Goal: Task Accomplishment & Management: Manage account settings

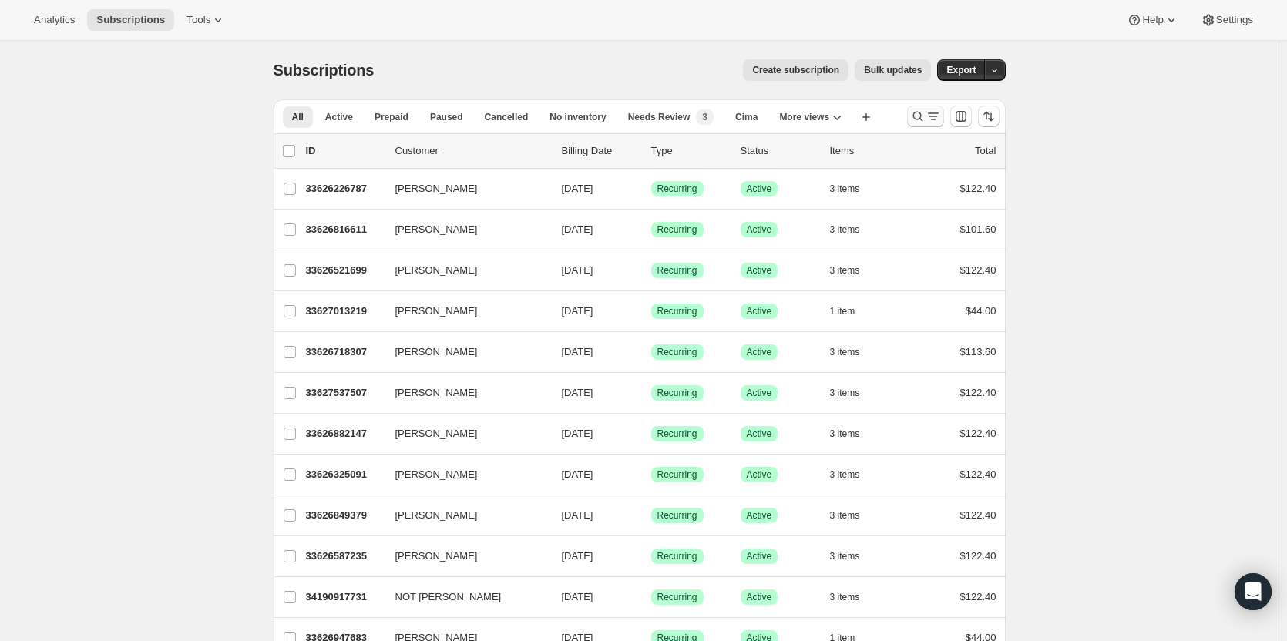
click at [934, 114] on icon "Search and filter results" at bounding box center [932, 116] width 15 height 15
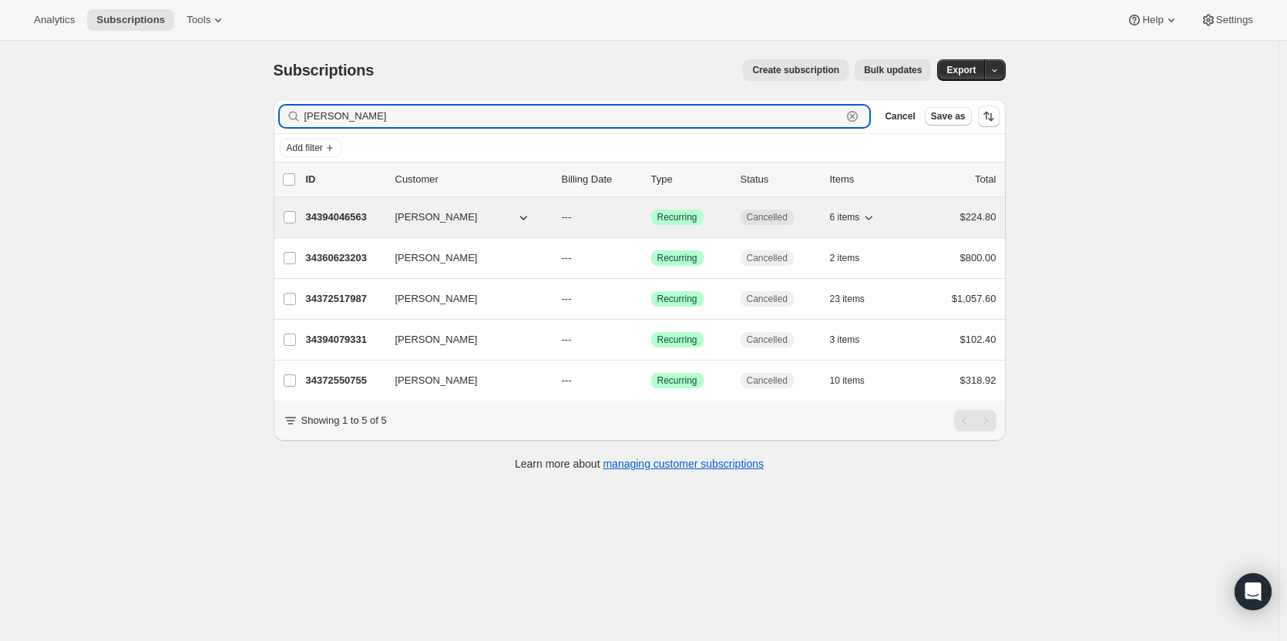
type input "arace"
click at [360, 219] on p "34394046563" at bounding box center [344, 217] width 77 height 15
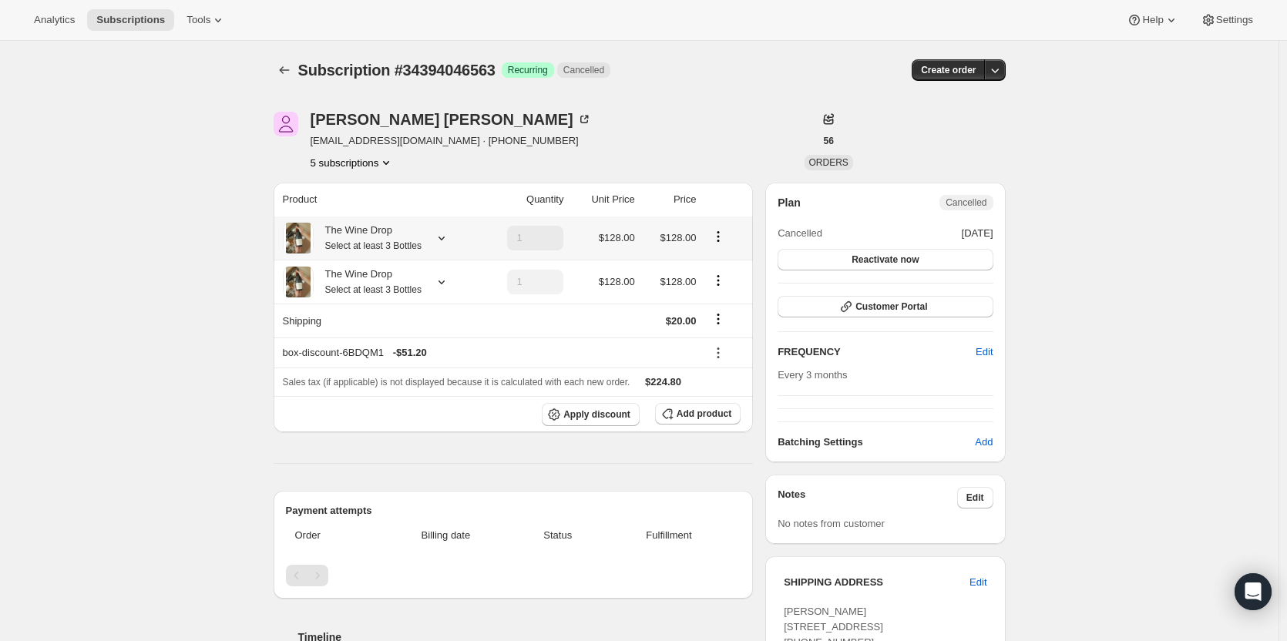
click at [717, 234] on icon "Product actions" at bounding box center [717, 236] width 15 height 15
click at [739, 290] on button "Remove" at bounding box center [721, 292] width 46 height 25
type input "0"
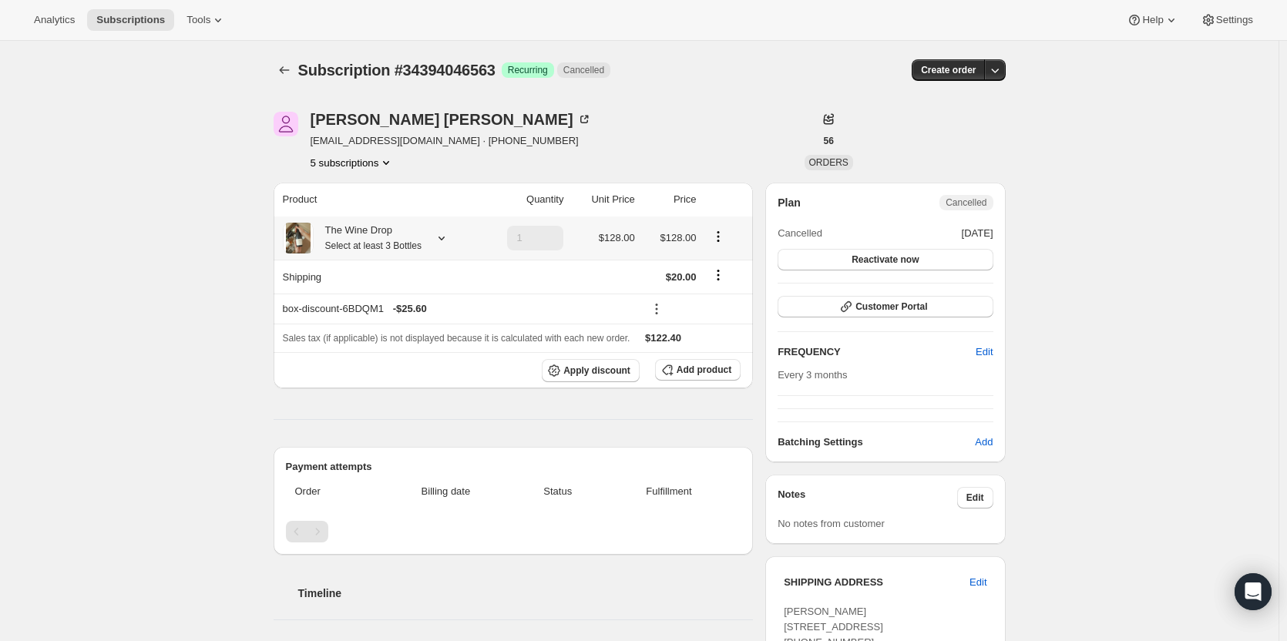
click at [723, 240] on icon "Product actions" at bounding box center [717, 236] width 15 height 15
click at [733, 294] on span "Remove" at bounding box center [721, 293] width 37 height 12
type input "1"
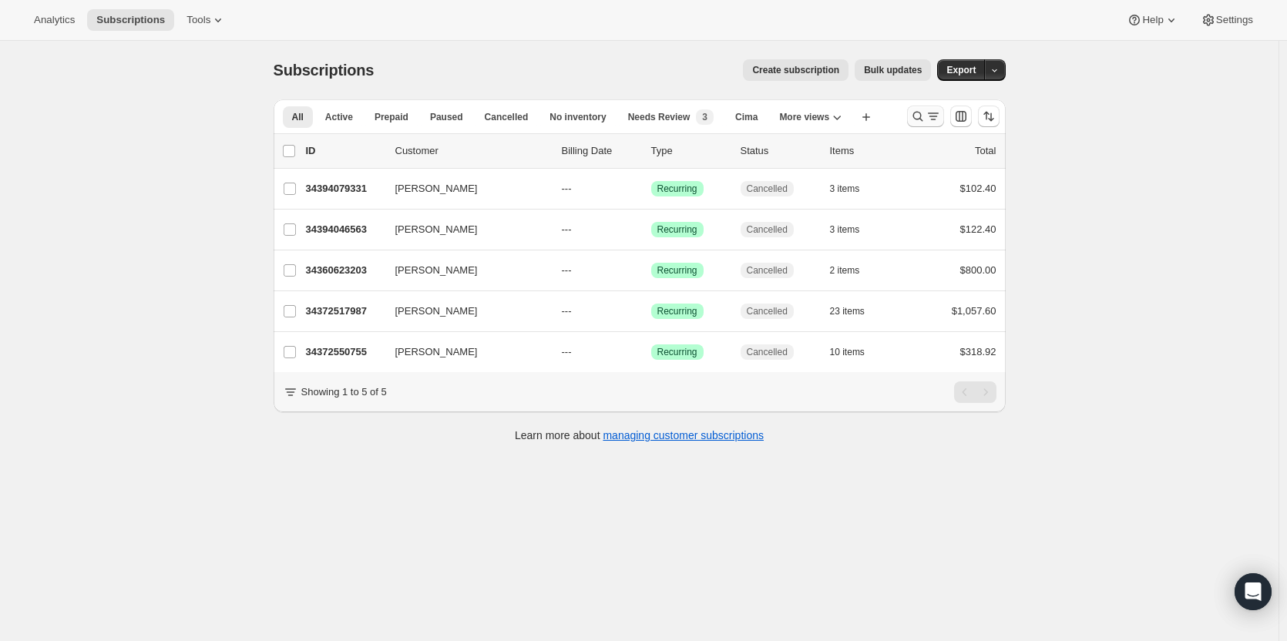
click at [919, 117] on icon "Search and filter results" at bounding box center [917, 116] width 15 height 15
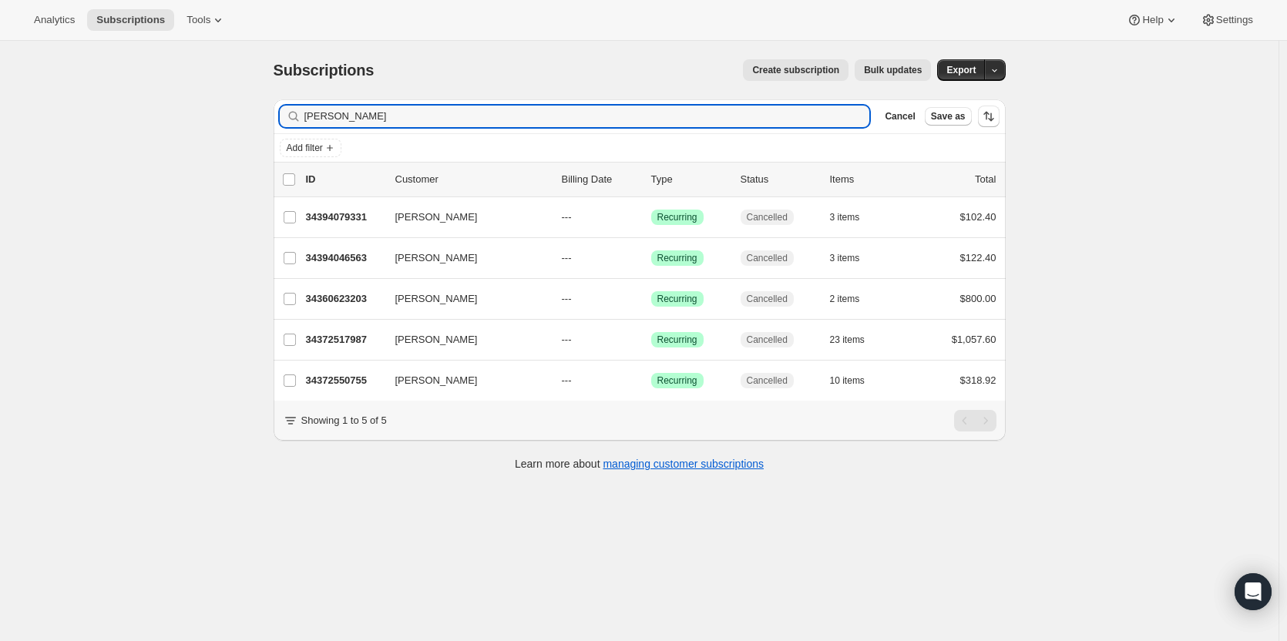
drag, startPoint x: 496, startPoint y: 127, endPoint x: 314, endPoint y: 133, distance: 182.7
click at [314, 133] on div "Filter subscribers arace Clear Cancel Save as" at bounding box center [639, 116] width 732 height 34
type input "a"
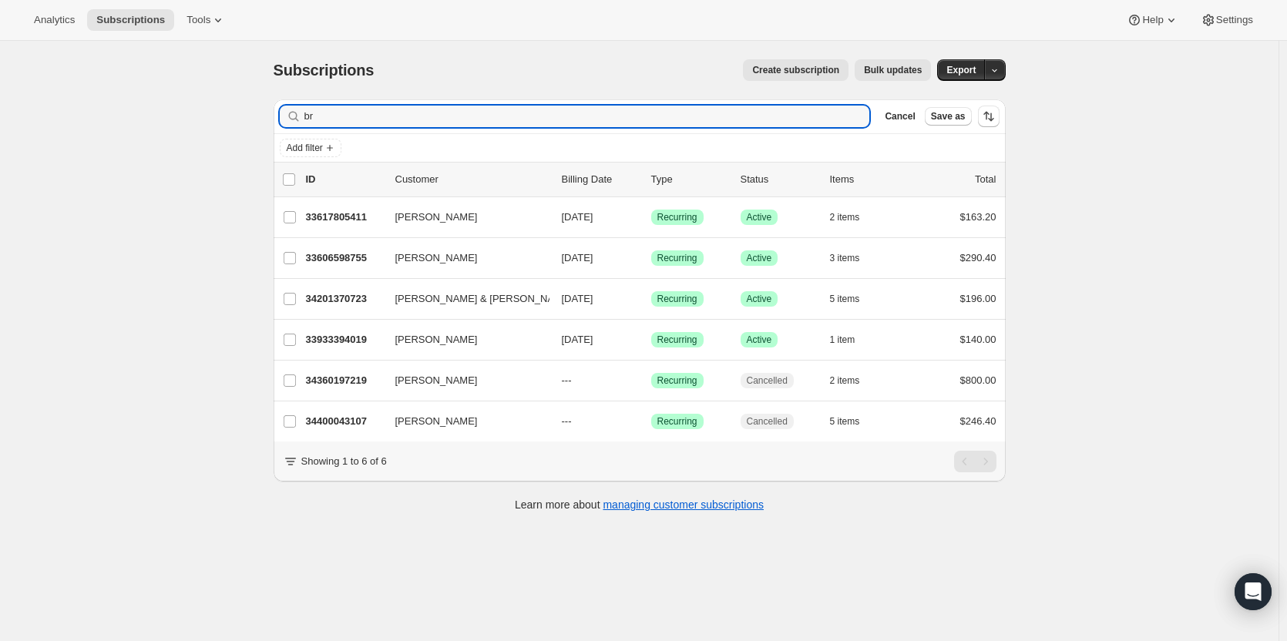
type input "b"
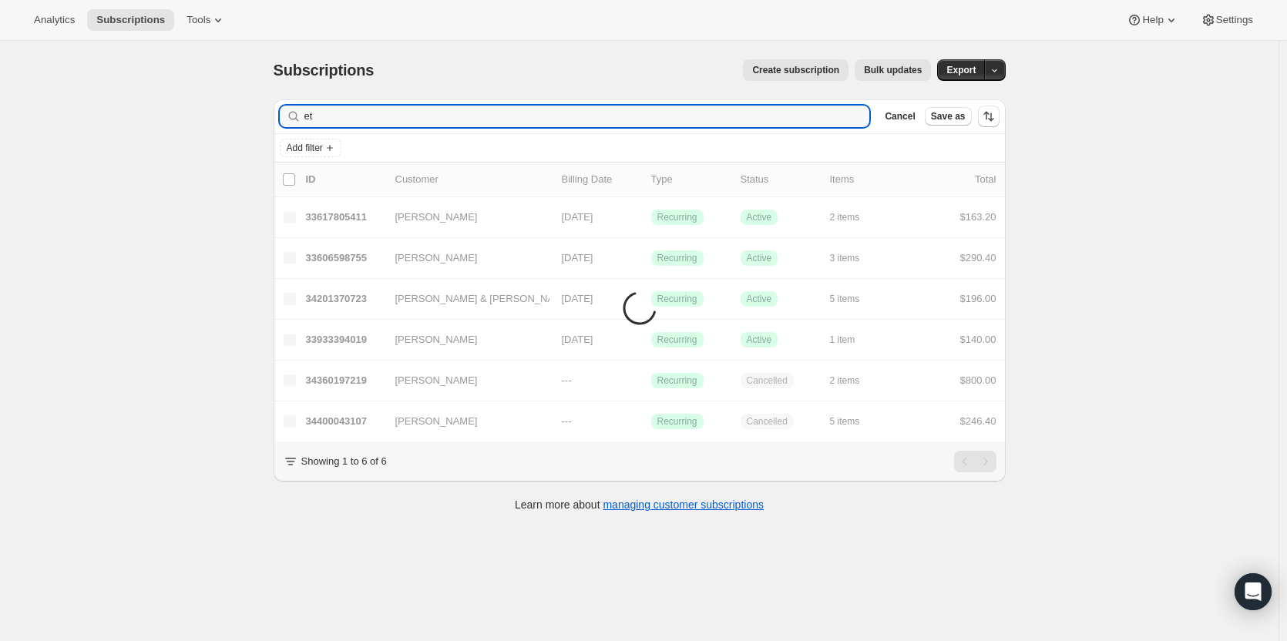
type input "e"
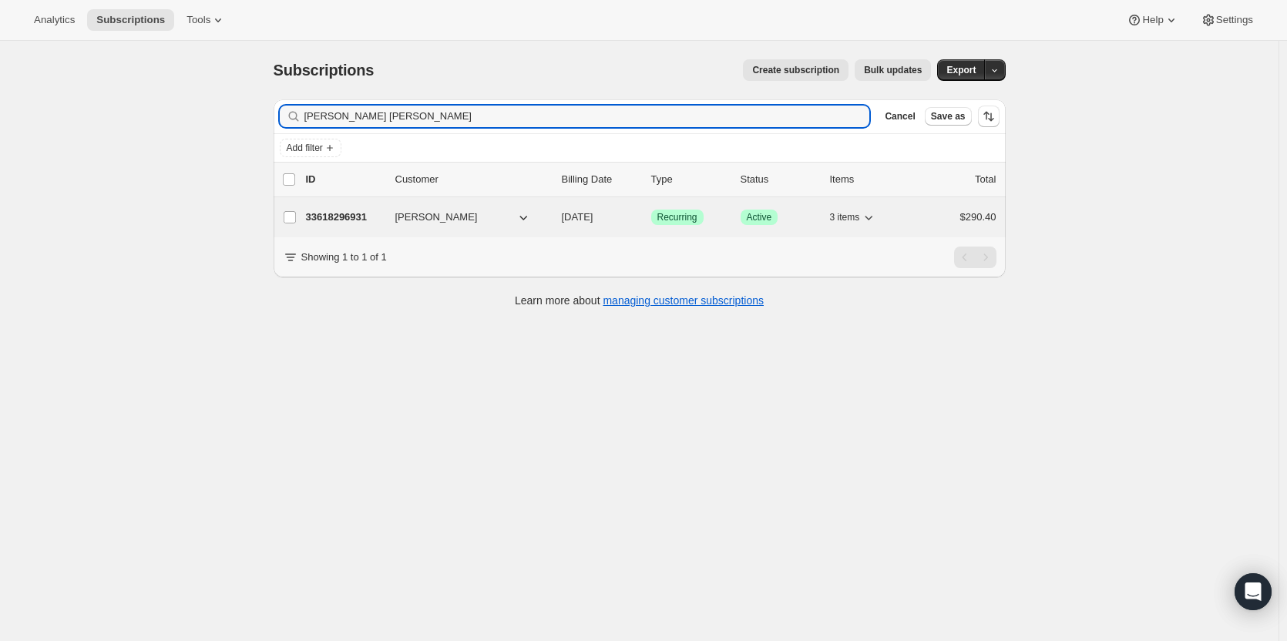
type input "pete ginger"
click at [334, 223] on p "33618296931" at bounding box center [344, 217] width 77 height 15
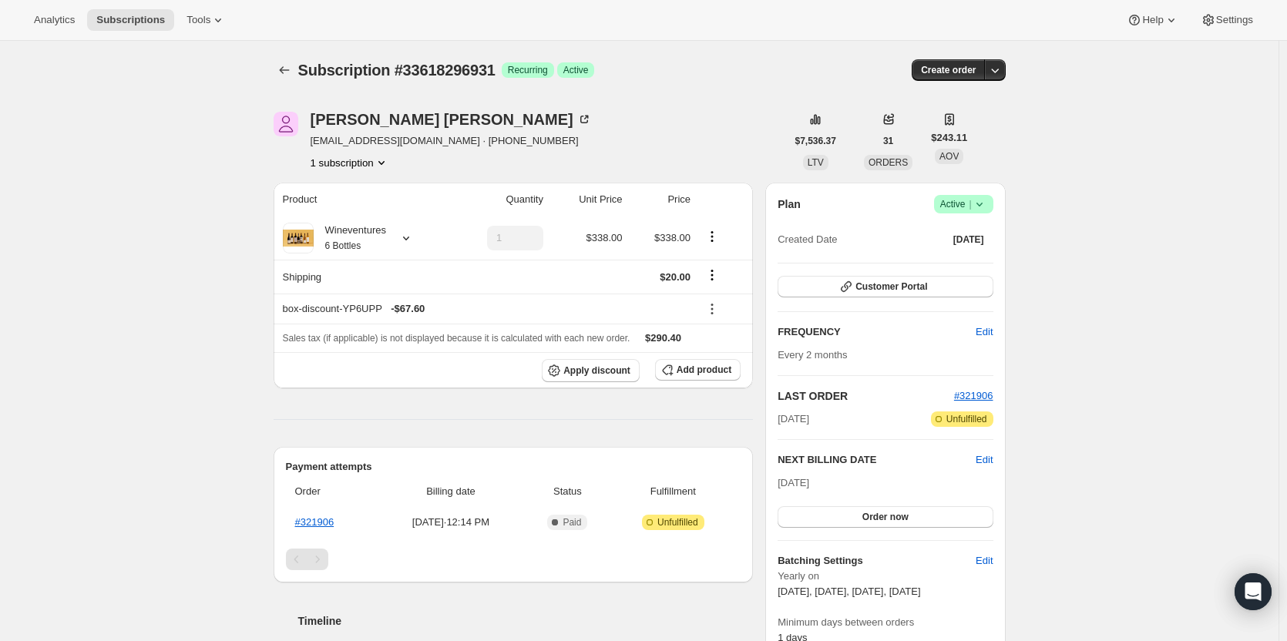
drag, startPoint x: 988, startPoint y: 203, endPoint x: 984, endPoint y: 210, distance: 8.3
click at [982, 202] on icon at bounding box center [978, 203] width 15 height 15
click at [975, 263] on span "Cancel subscription" at bounding box center [967, 261] width 87 height 12
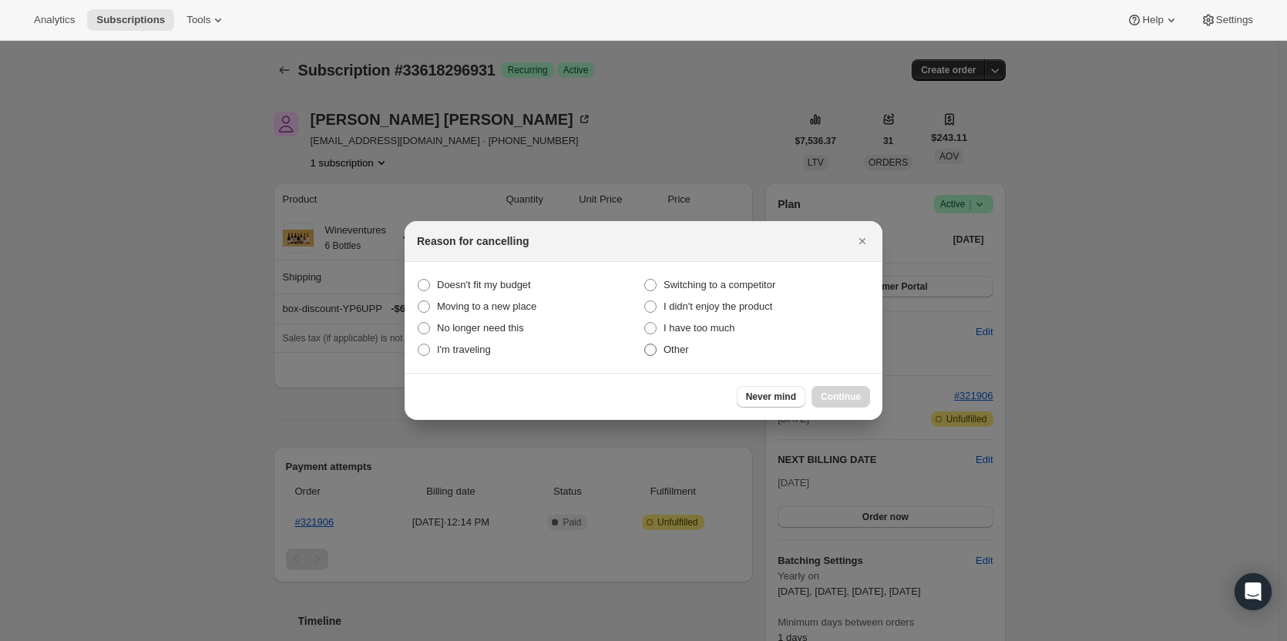
click at [660, 349] on label "Other" at bounding box center [756, 350] width 226 height 22
click at [696, 348] on label "Other" at bounding box center [756, 350] width 226 height 22
click at [645, 344] on input "Other" at bounding box center [644, 344] width 1 height 1
radio input "true"
drag, startPoint x: 823, startPoint y: 382, endPoint x: 832, endPoint y: 391, distance: 12.5
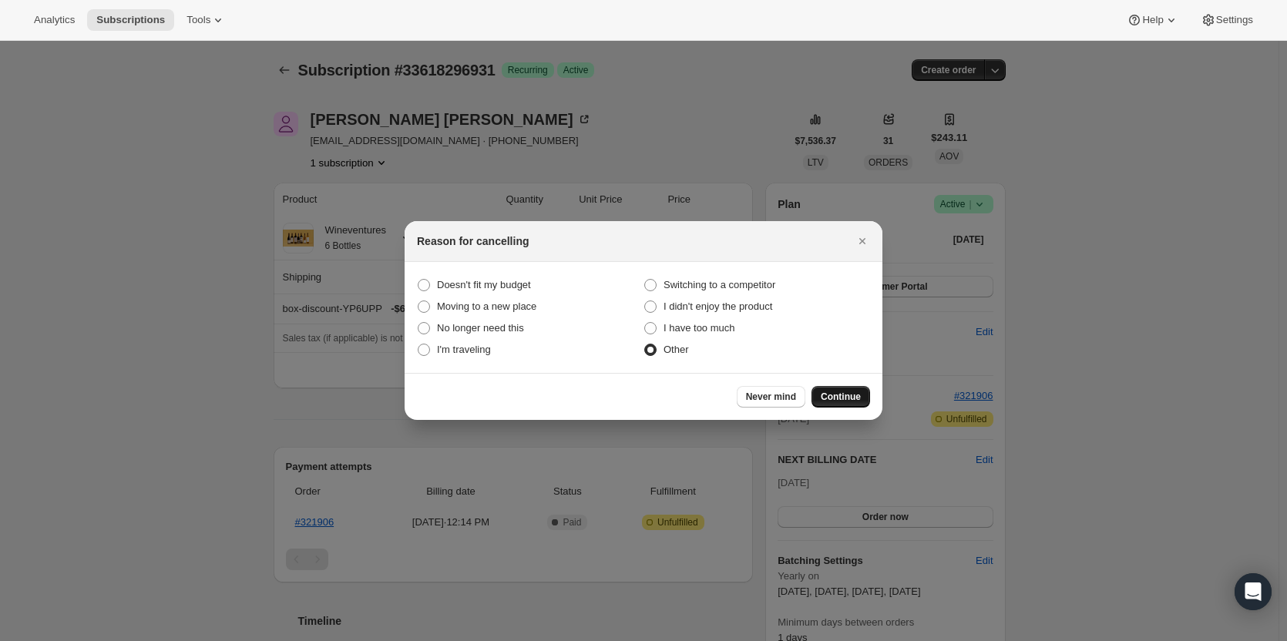
click at [826, 382] on div "Never mind Continue" at bounding box center [643, 396] width 478 height 47
click at [841, 400] on span "Continue" at bounding box center [840, 397] width 40 height 12
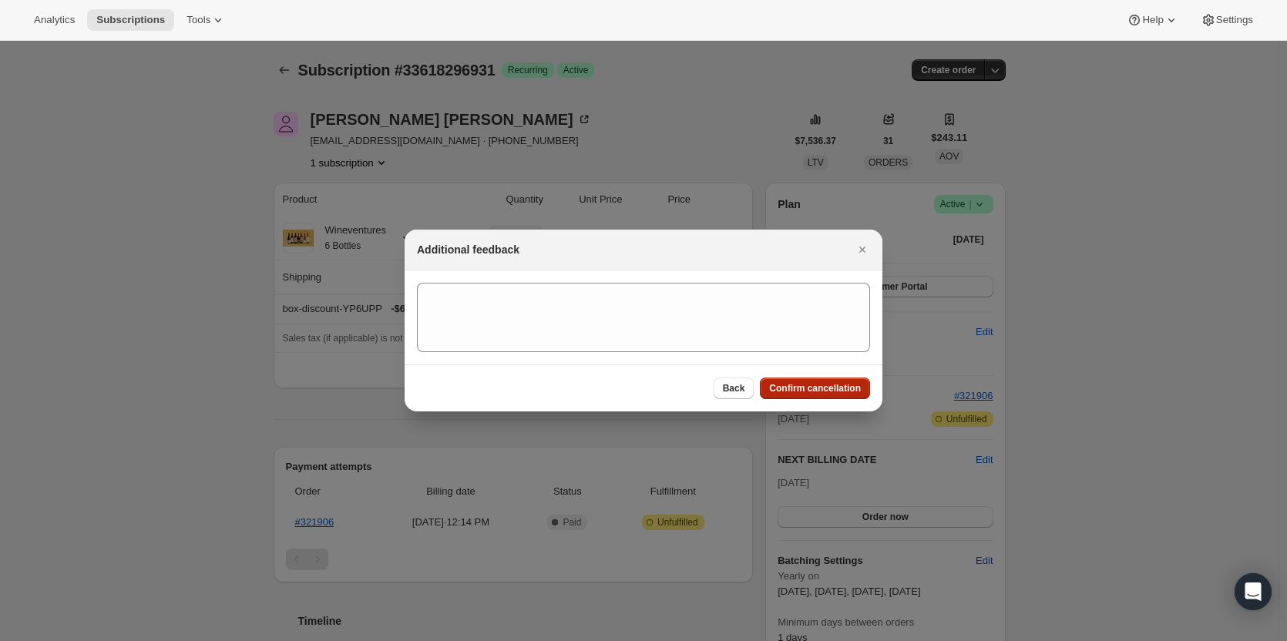
click at [830, 387] on span "Confirm cancellation" at bounding box center [815, 388] width 92 height 12
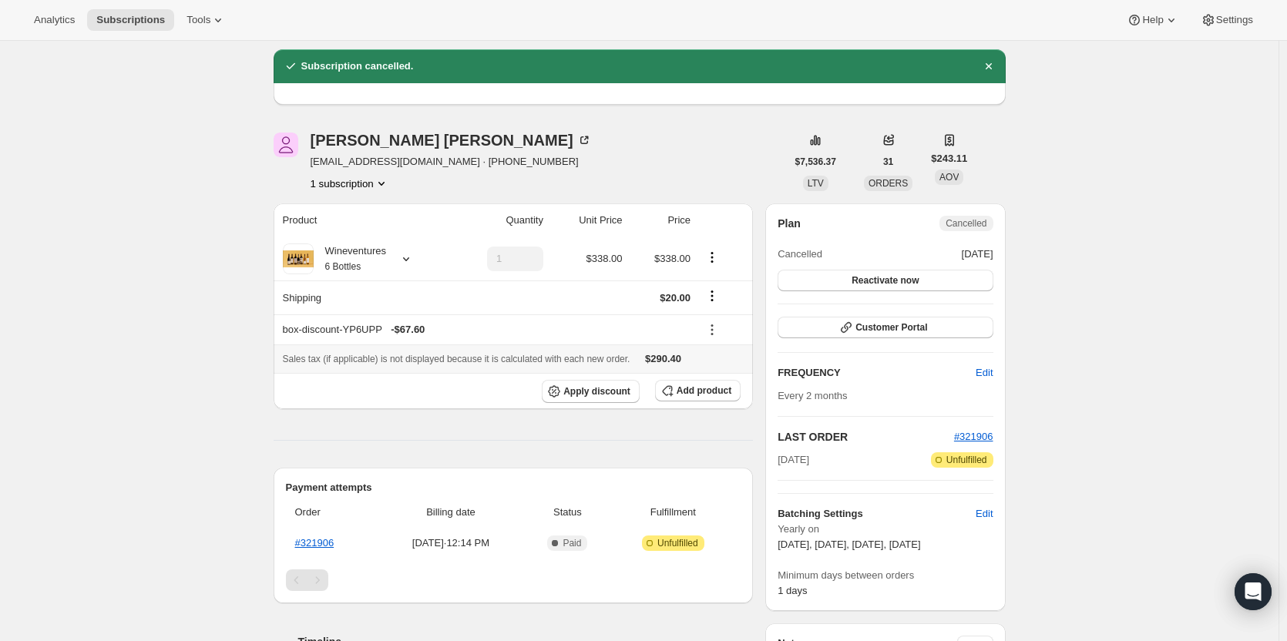
scroll to position [77, 0]
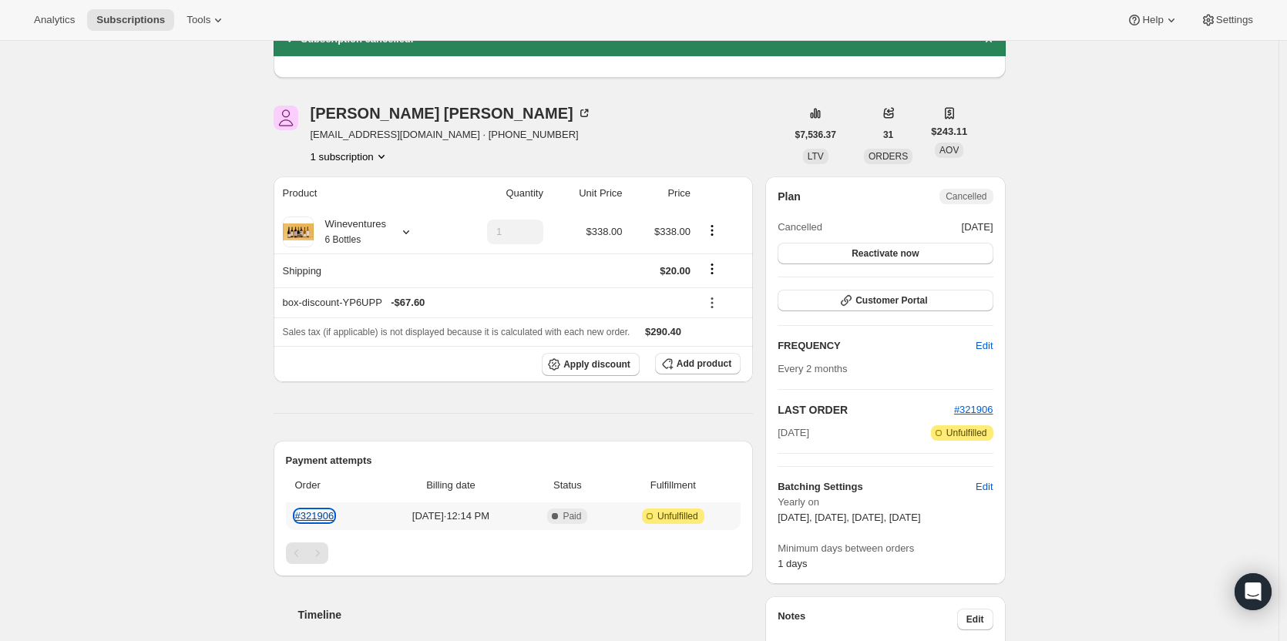
click at [314, 519] on link "#321906" at bounding box center [314, 516] width 39 height 12
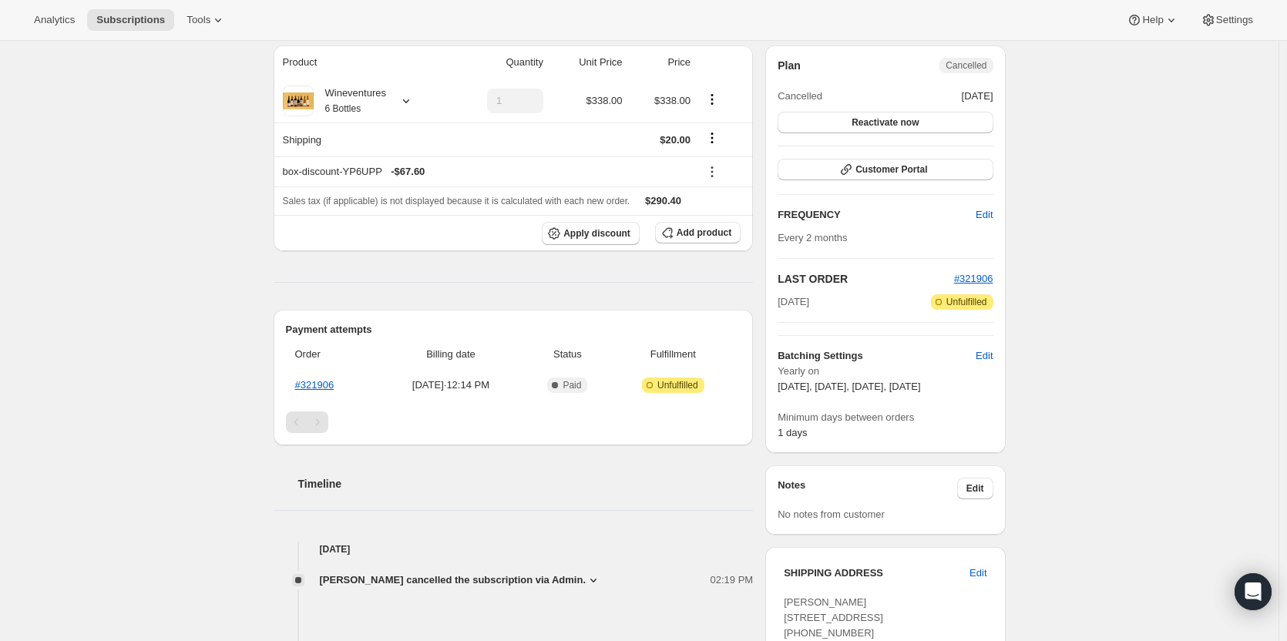
scroll to position [231, 0]
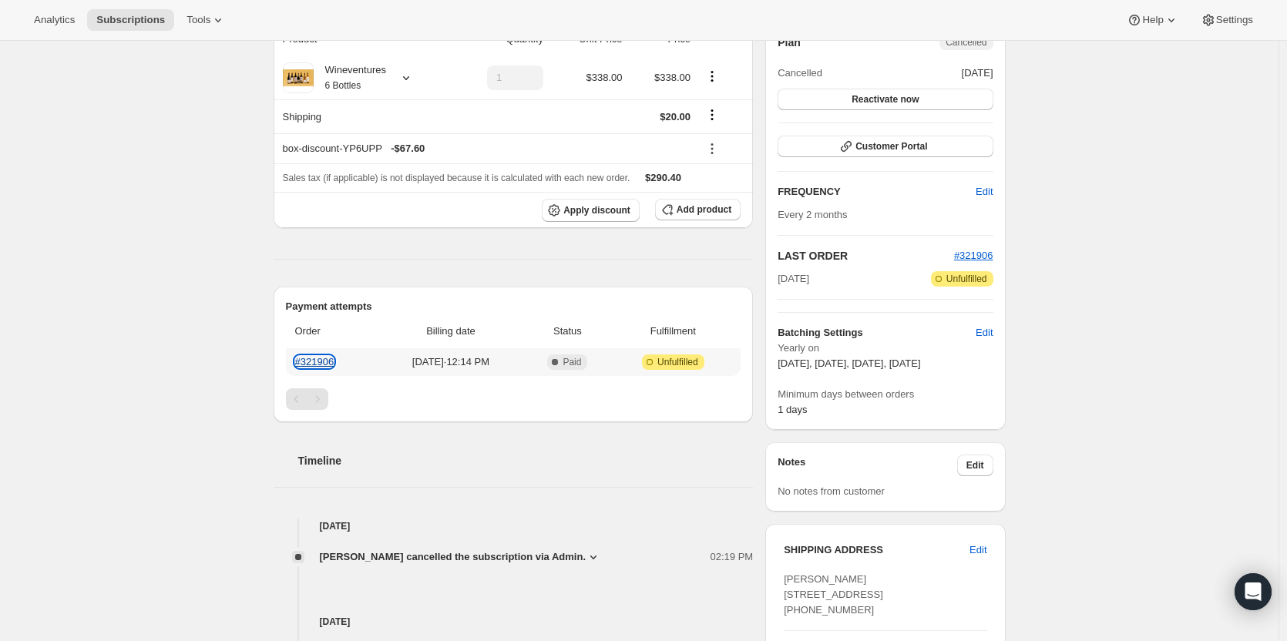
click at [317, 364] on link "#321906" at bounding box center [314, 362] width 39 height 12
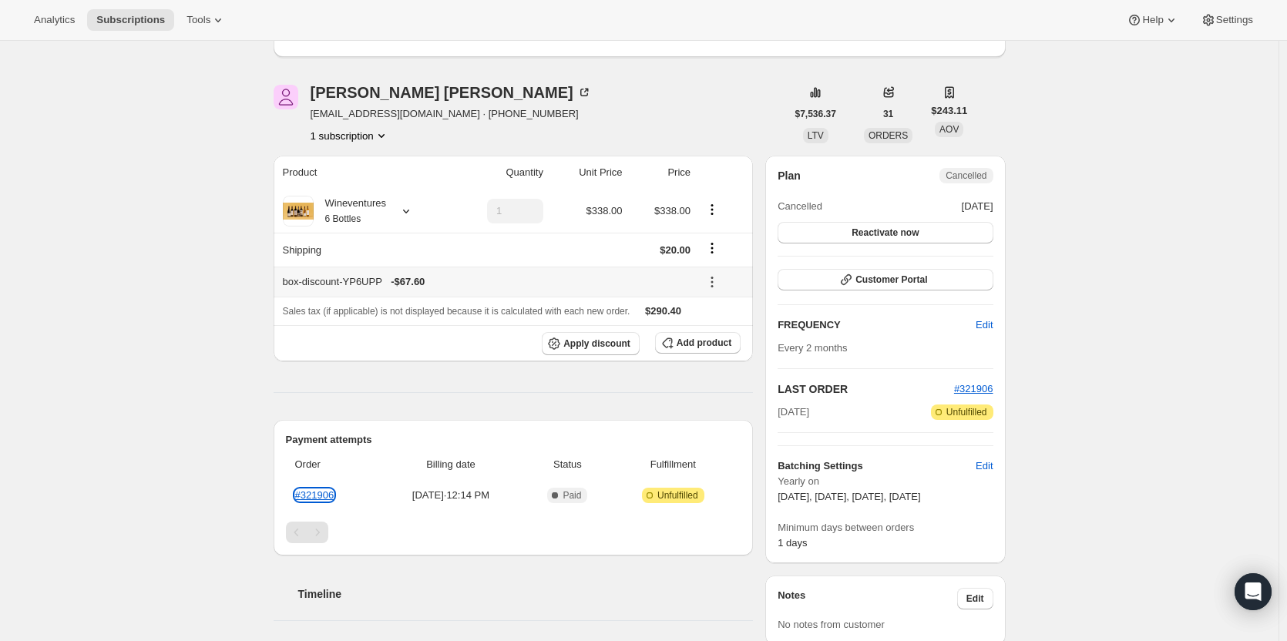
scroll to position [0, 0]
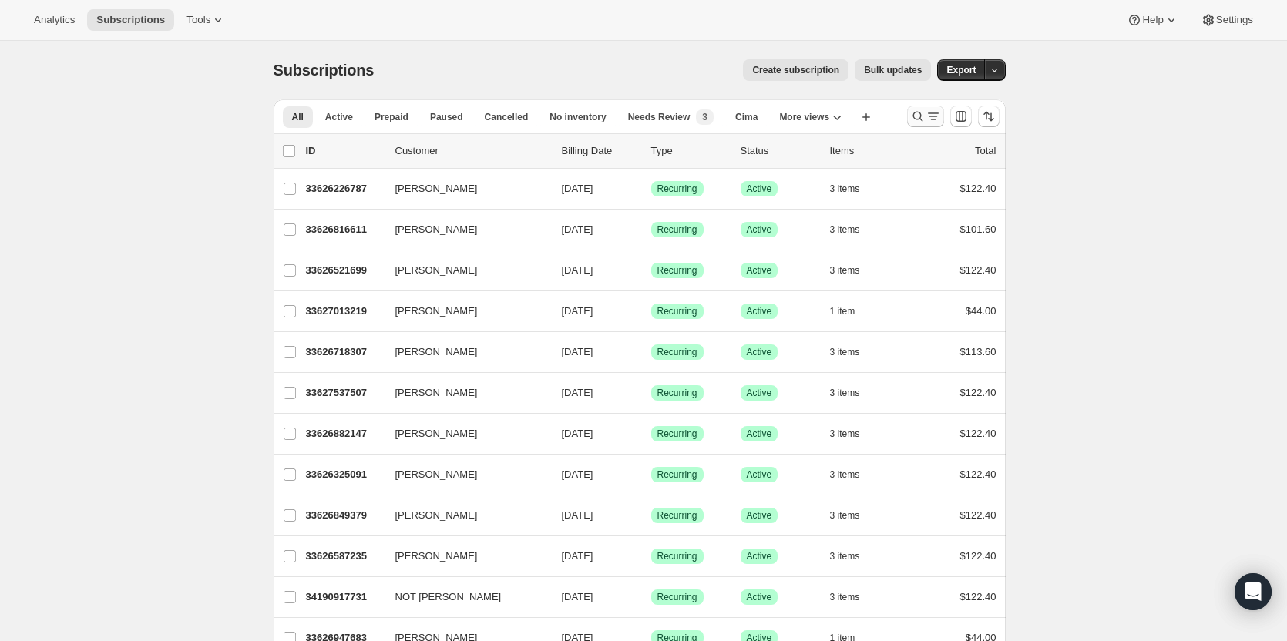
click at [932, 112] on icon "Search and filter results" at bounding box center [932, 116] width 15 height 15
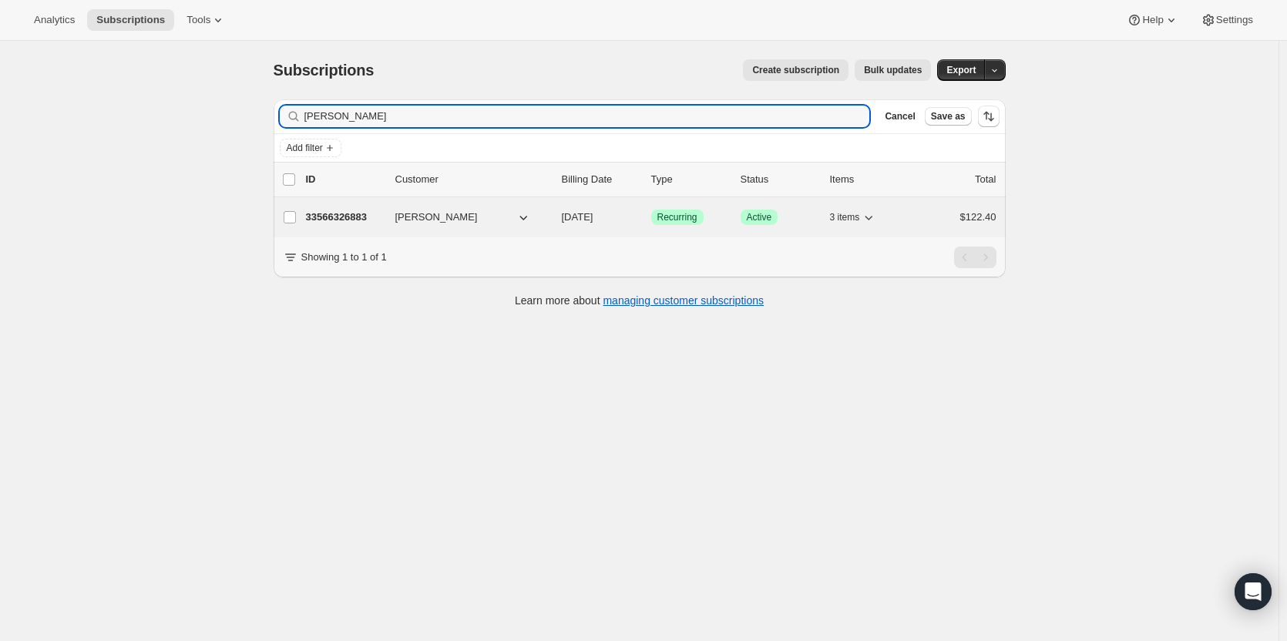
type input "alex antonas"
click at [353, 214] on p "33566326883" at bounding box center [344, 217] width 77 height 15
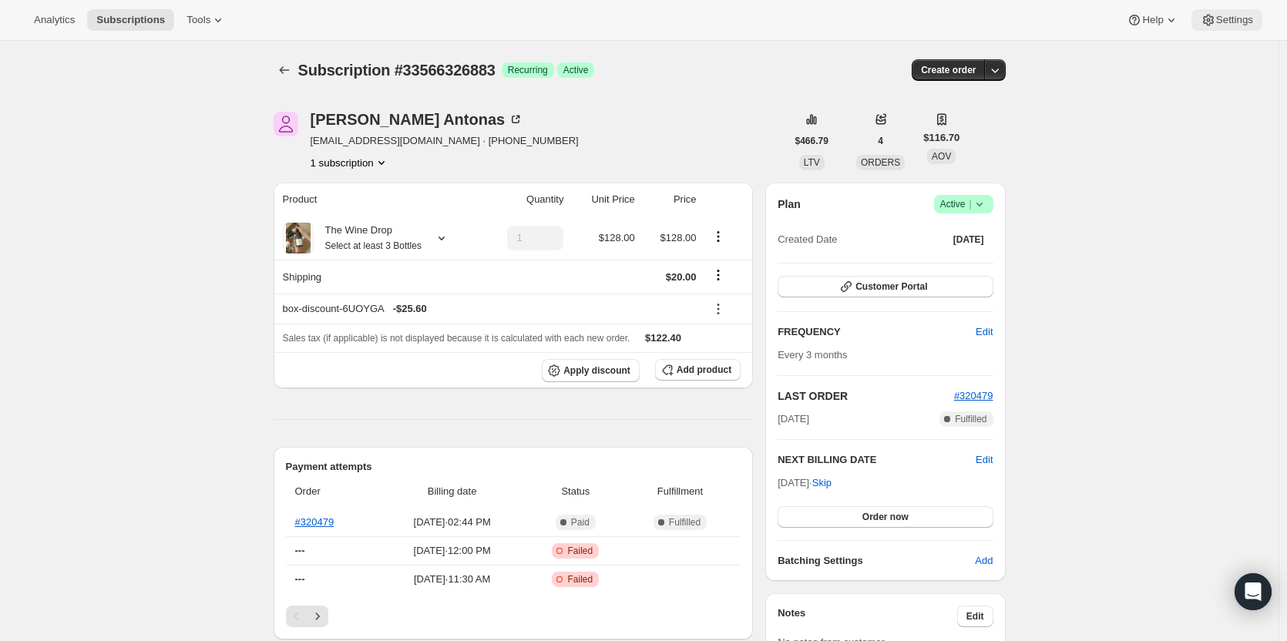
click at [1240, 15] on span "Settings" at bounding box center [1234, 20] width 37 height 12
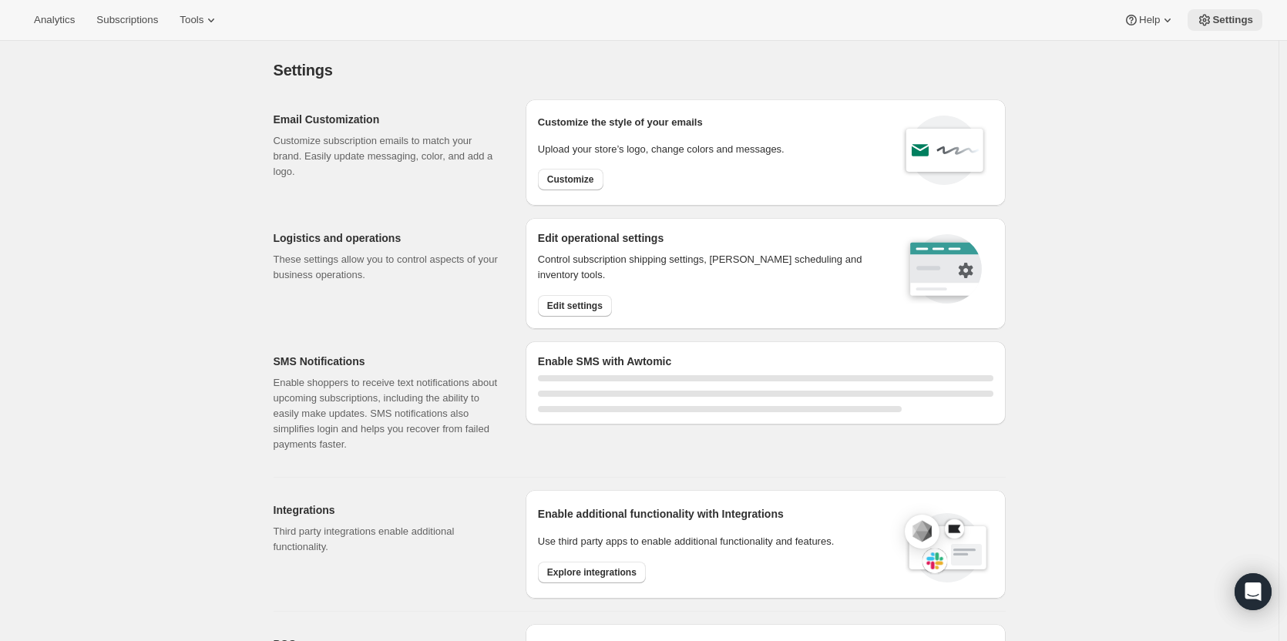
select select "17:00"
select select "09:00"
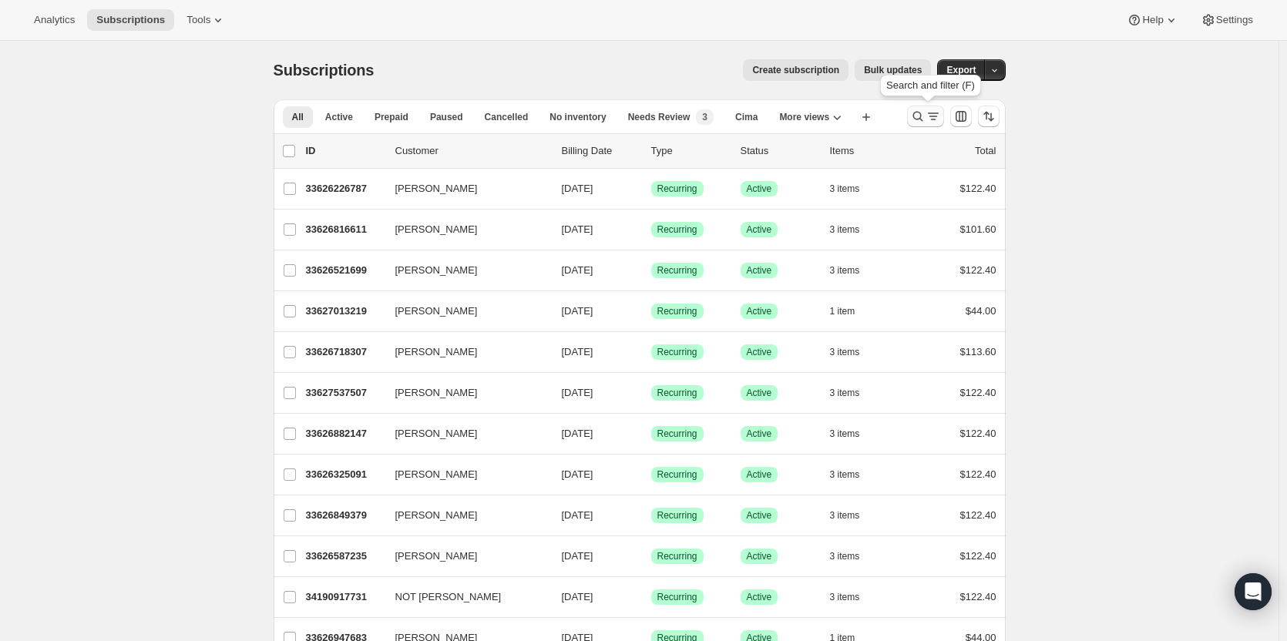
click at [934, 116] on icon "Search and filter results" at bounding box center [932, 116] width 15 height 15
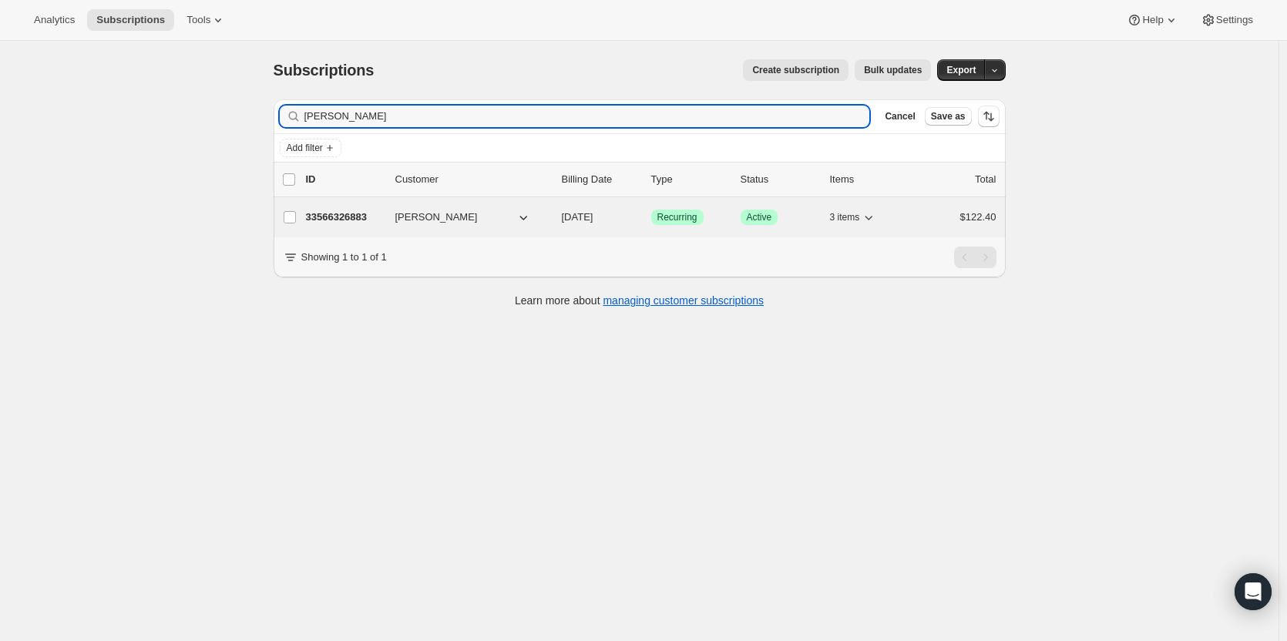
type input "alex ant"
click at [356, 215] on p "33566326883" at bounding box center [344, 217] width 77 height 15
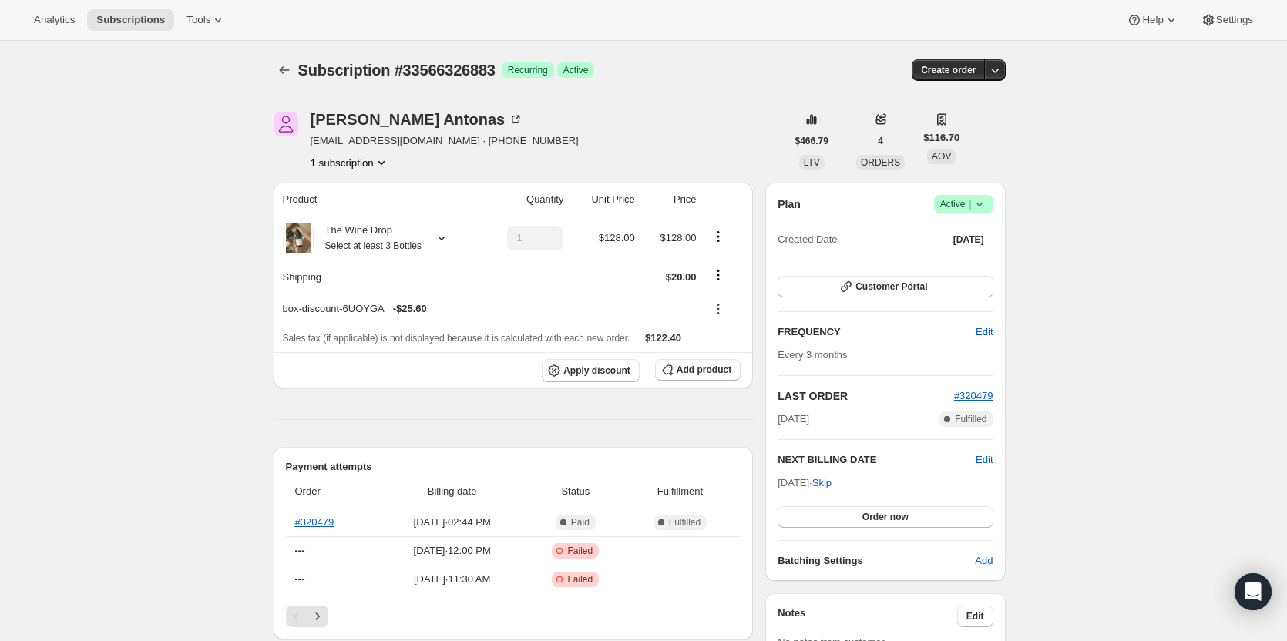
click at [987, 203] on icon at bounding box center [978, 203] width 15 height 15
click at [508, 118] on icon at bounding box center [515, 119] width 15 height 15
click at [356, 159] on button "1 subscription" at bounding box center [349, 162] width 79 height 15
click at [632, 140] on div "Alex Antonas anantonas@gmail.com · +18654665201 1 subscription" at bounding box center [529, 141] width 512 height 59
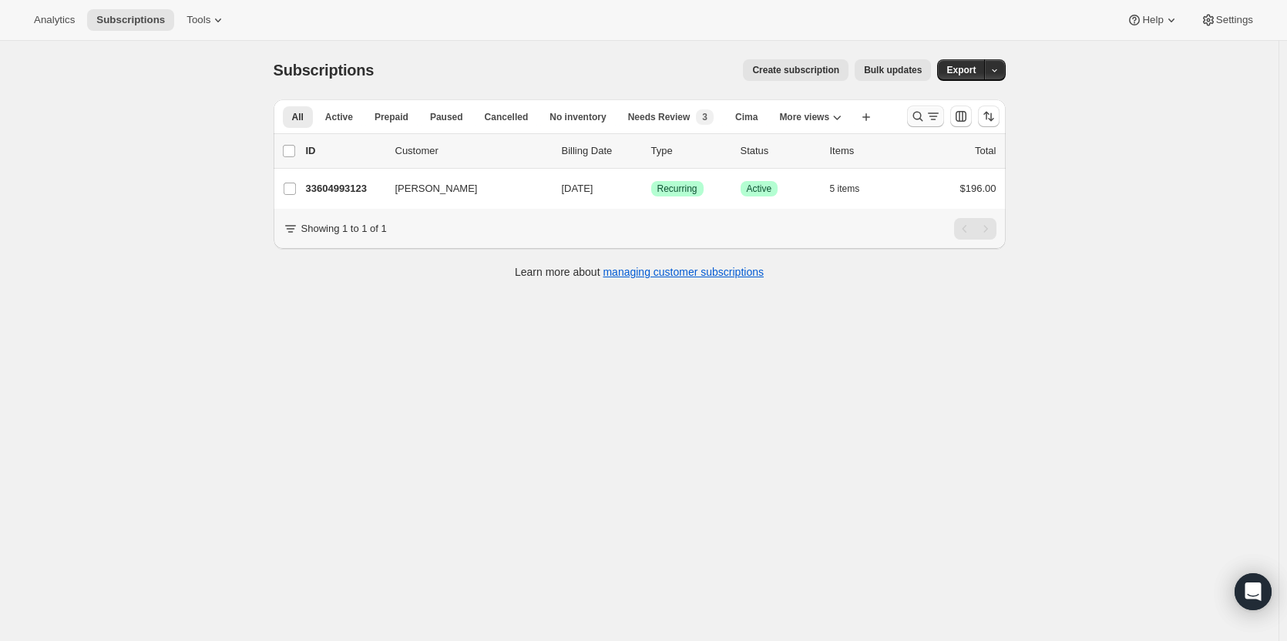
click at [925, 117] on icon "Search and filter results" at bounding box center [917, 116] width 15 height 15
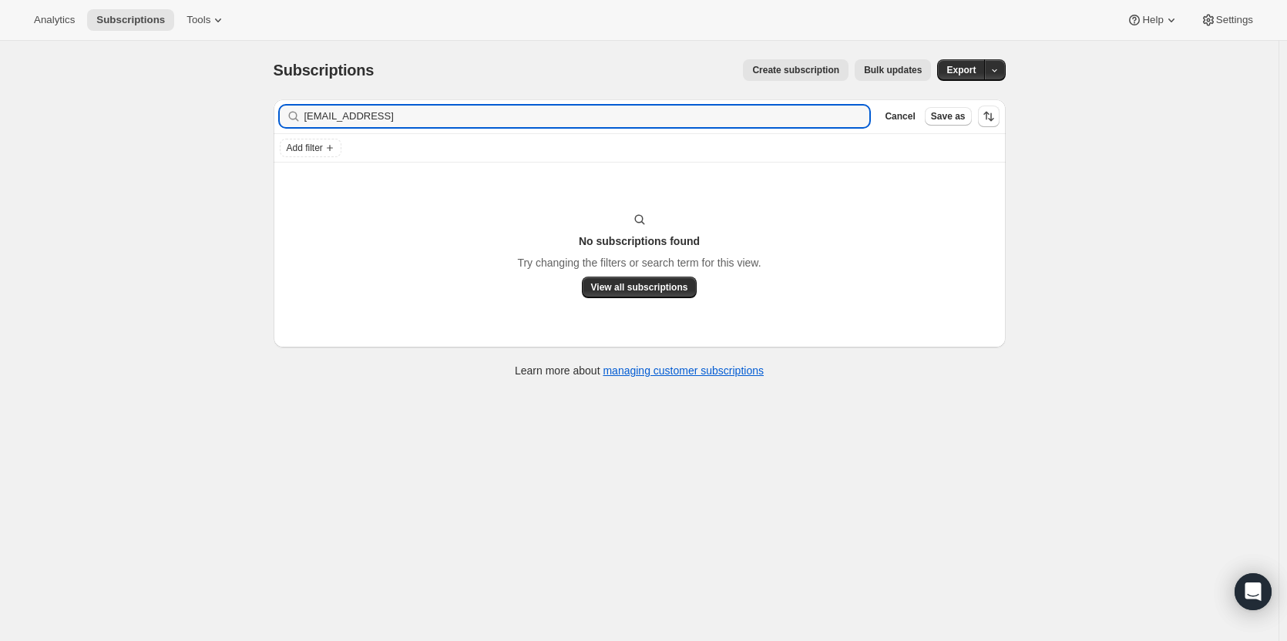
type input "[EMAIL_ADDRESS]"
